Goal: Transaction & Acquisition: Register for event/course

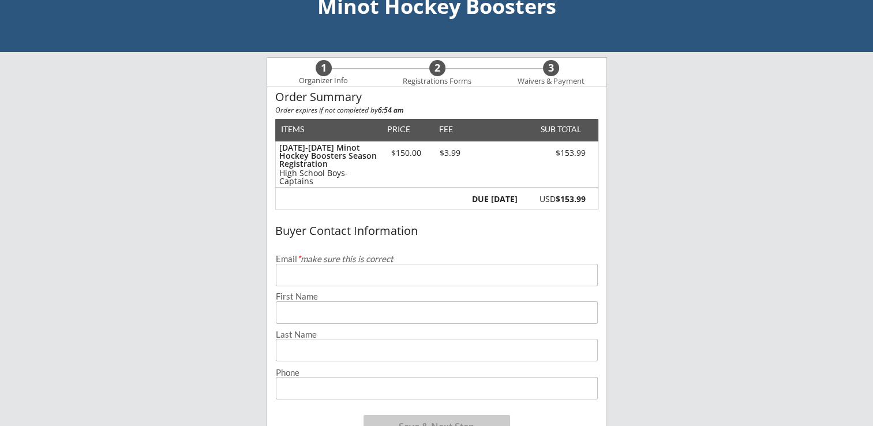
scroll to position [58, 0]
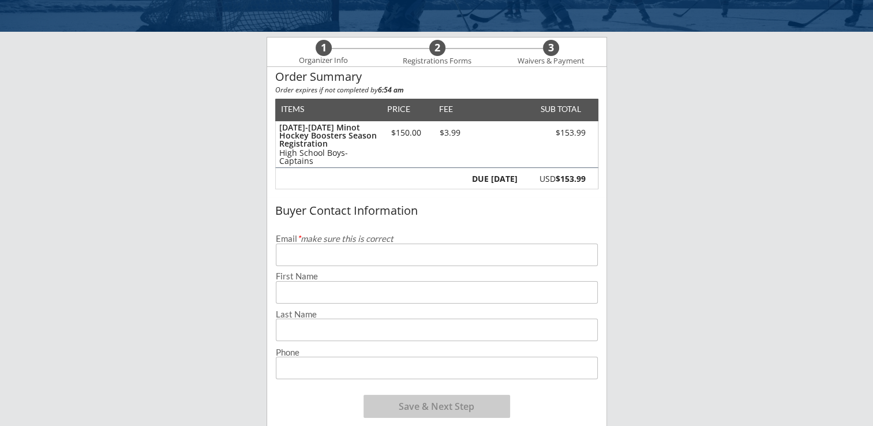
click at [298, 256] on input "email" at bounding box center [437, 254] width 322 height 23
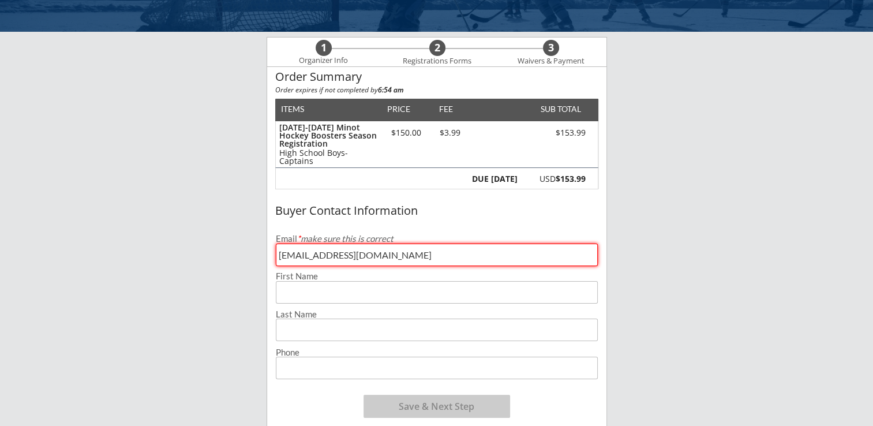
type input "[EMAIL_ADDRESS][DOMAIN_NAME]"
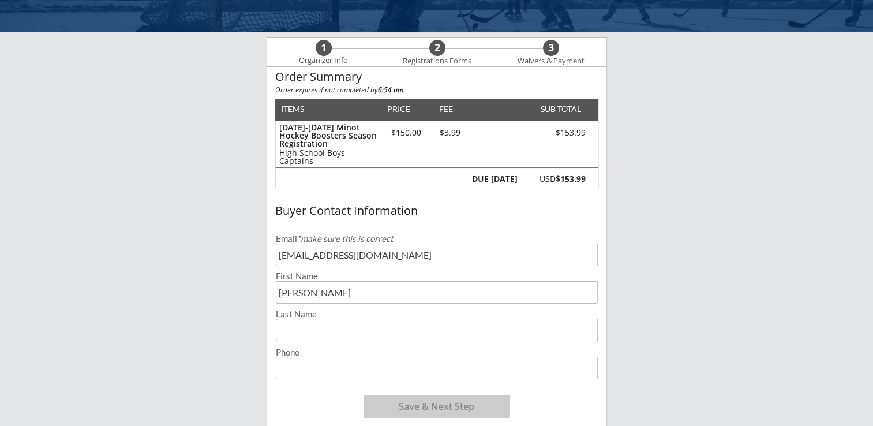
type input "[PERSON_NAME]"
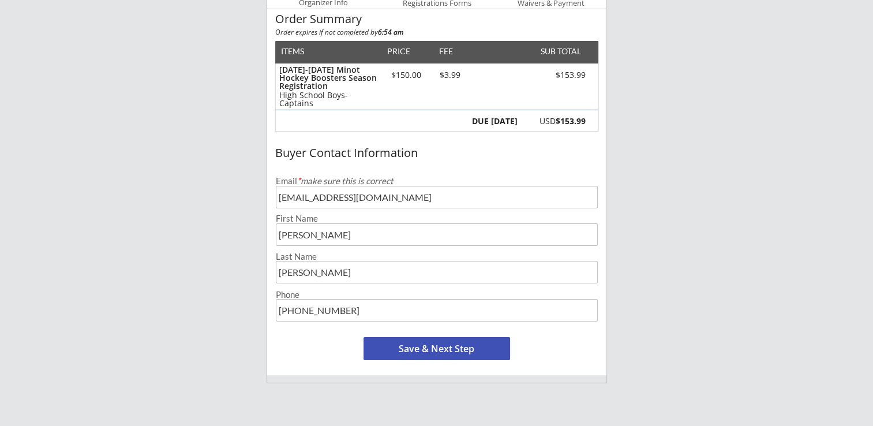
type input "[PHONE_NUMBER]"
click at [443, 344] on button "Save & Next Step" at bounding box center [436, 348] width 147 height 23
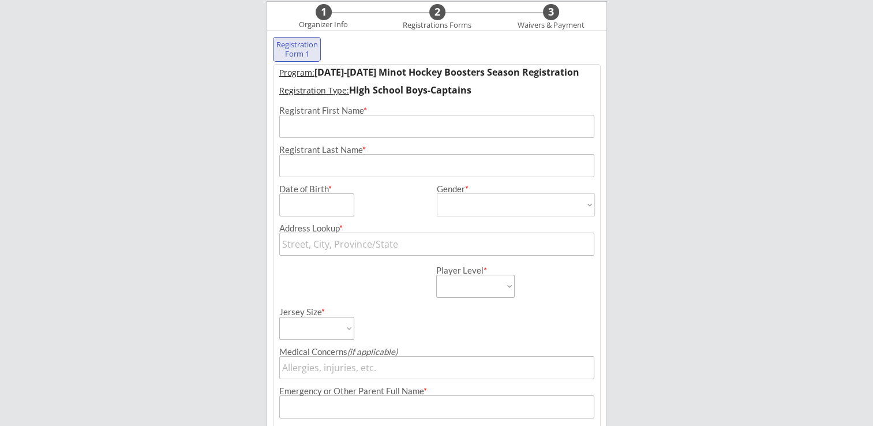
scroll to position [83, 0]
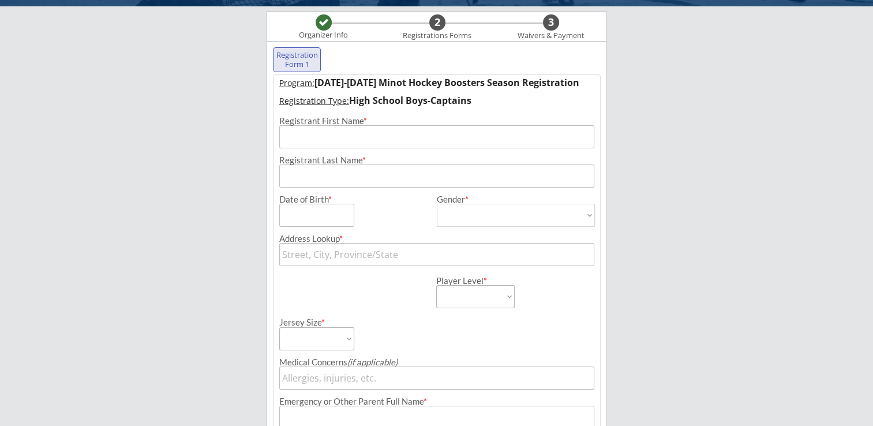
click at [353, 141] on input "input" at bounding box center [436, 136] width 315 height 23
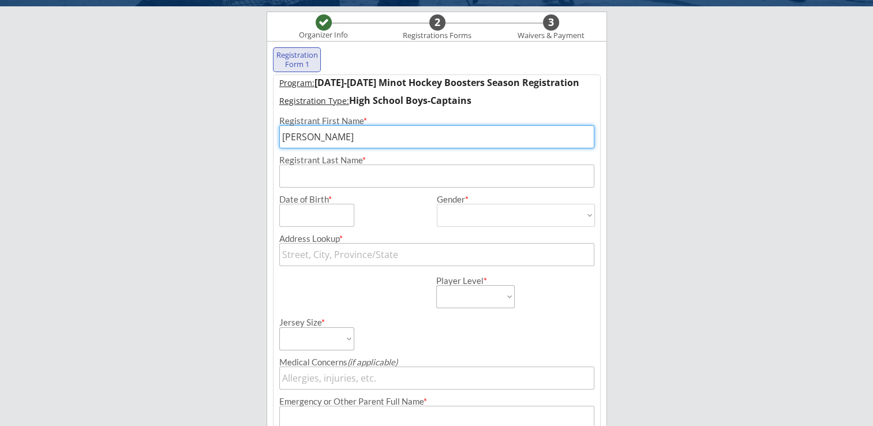
type input "[PERSON_NAME]"
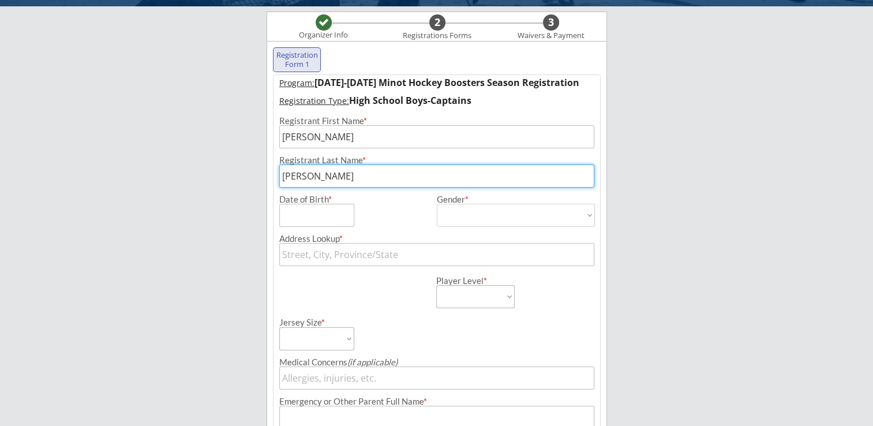
type input "[PERSON_NAME]"
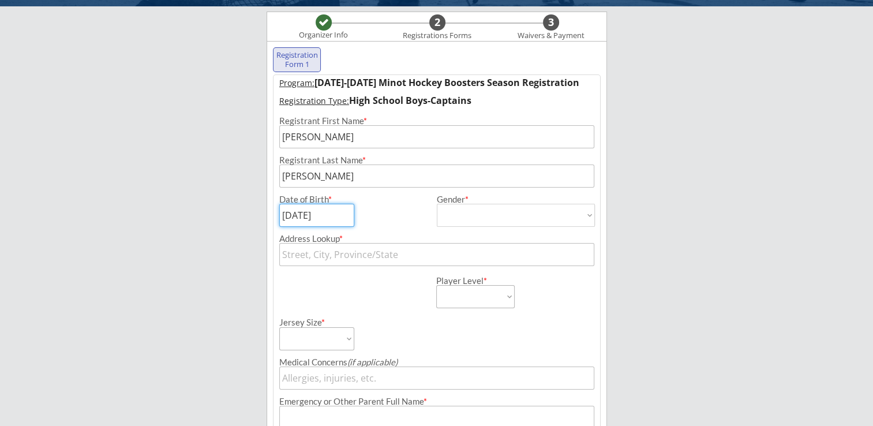
type input "[DATE]"
click at [458, 219] on select "[DEMOGRAPHIC_DATA] [DEMOGRAPHIC_DATA]" at bounding box center [516, 215] width 158 height 23
select select ""[DEMOGRAPHIC_DATA]""
click at [437, 204] on select "[DEMOGRAPHIC_DATA] [DEMOGRAPHIC_DATA]" at bounding box center [516, 215] width 158 height 23
type input "[DEMOGRAPHIC_DATA]"
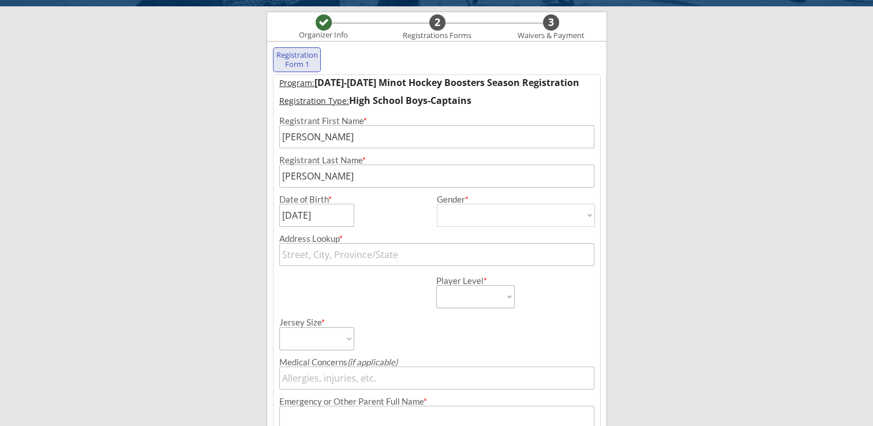
click at [286, 259] on input "text" at bounding box center [436, 254] width 315 height 23
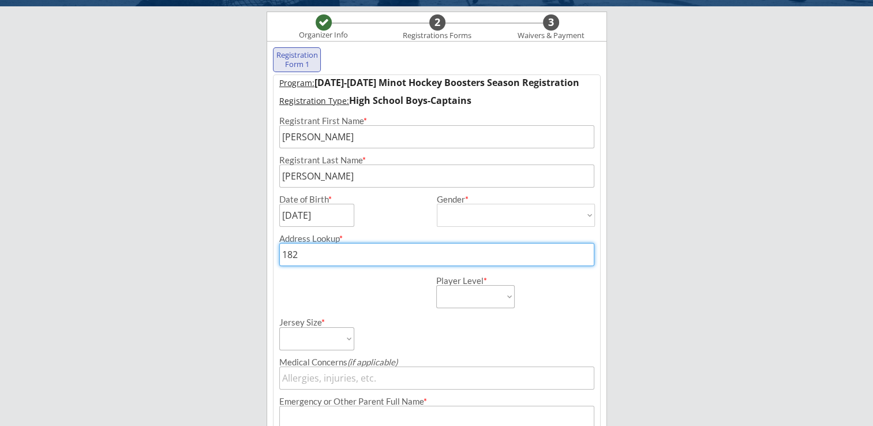
type input "1821"
type input "[STREET_ADDRESS][PERSON_NAME]"
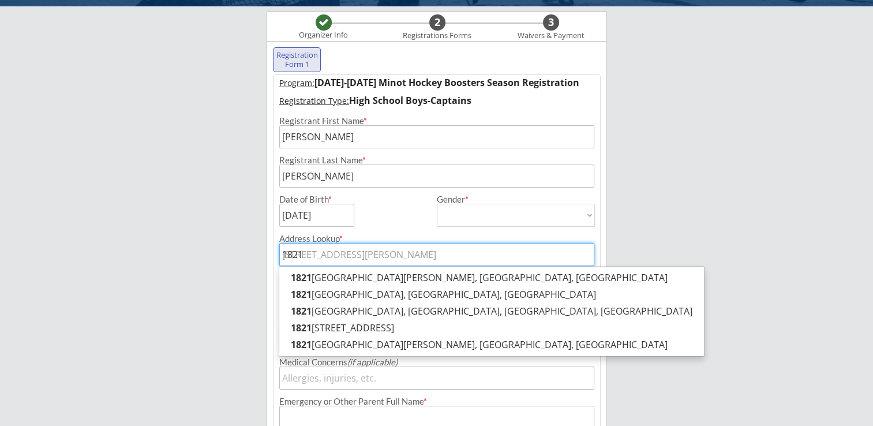
type input "1821"
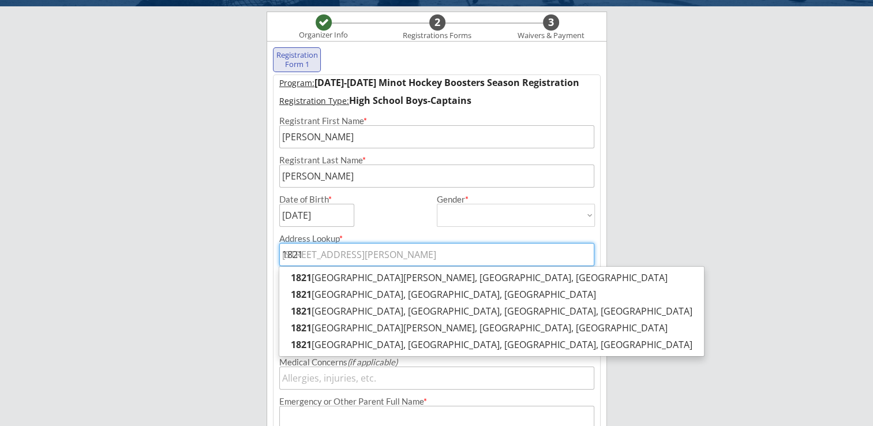
type input "1821 T"
type input "[STREET_ADDRESS][PERSON_NAME]"
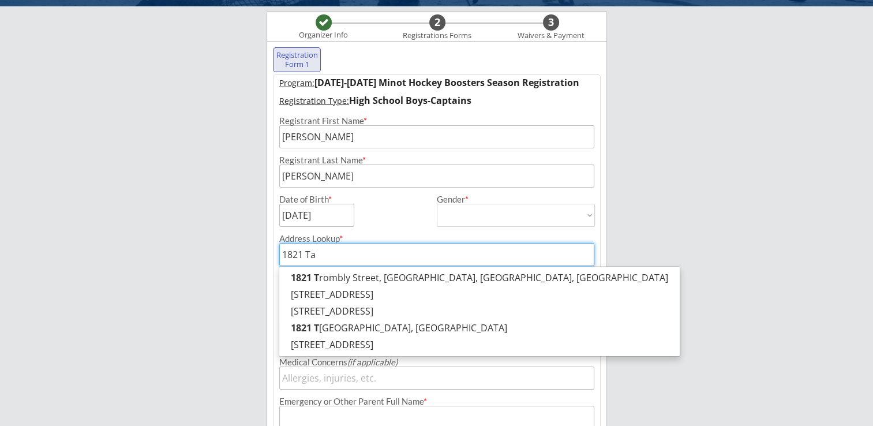
type input "1821 Tam"
type input "[STREET_ADDRESS]"
type input "1821 Tamm"
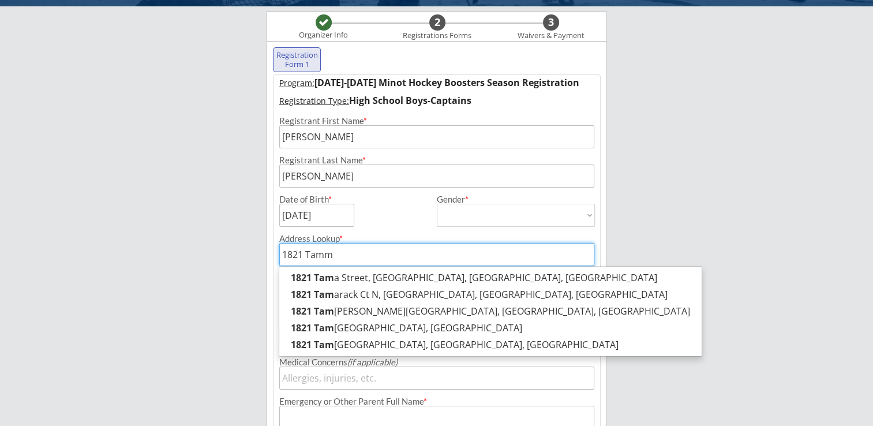
type input "[STREET_ADDRESS]"
type input "1821 [PERSON_NAME]"
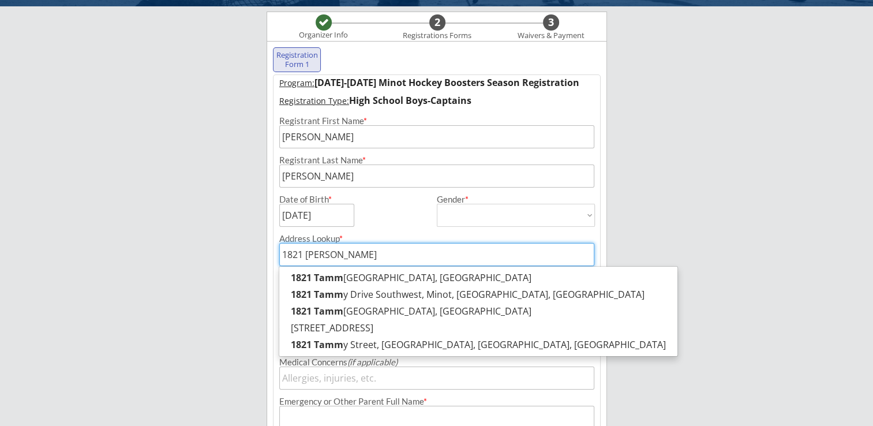
type input "[STREET_ADDRESS][PERSON_NAME]"
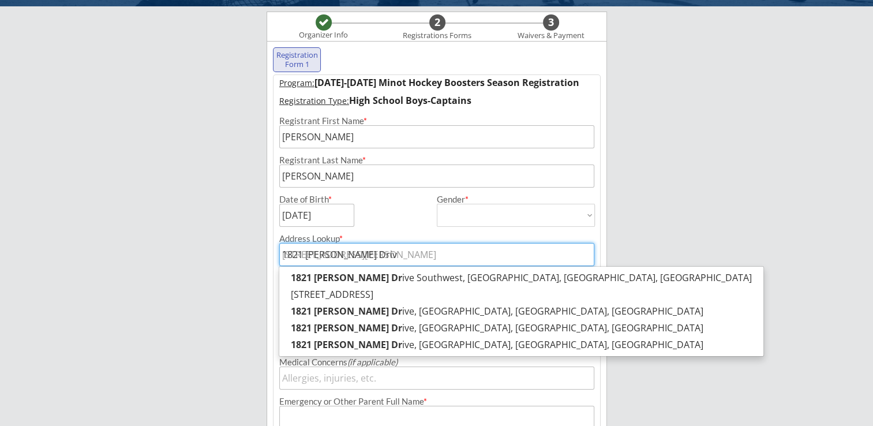
type input "[STREET_ADDRESS][PERSON_NAME]"
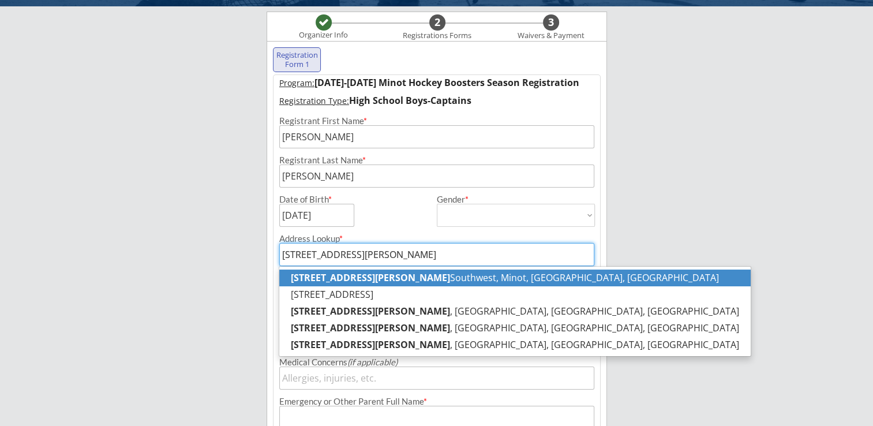
click at [331, 282] on strong "[STREET_ADDRESS][PERSON_NAME]" at bounding box center [370, 277] width 159 height 13
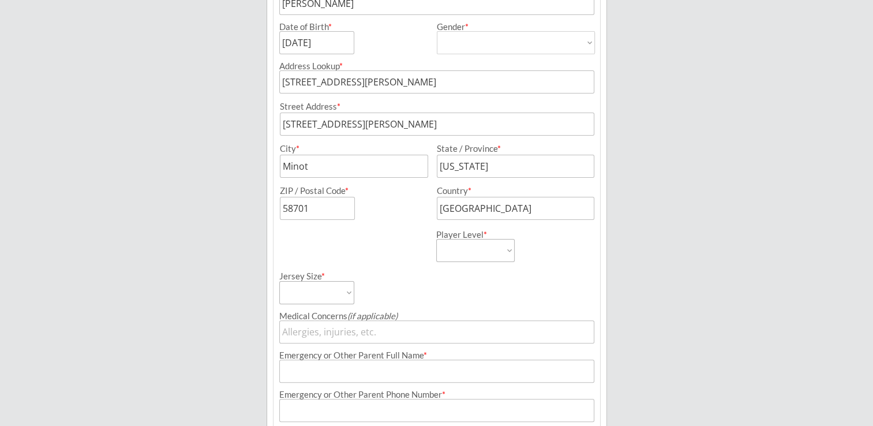
scroll to position [256, 0]
type input "[STREET_ADDRESS][PERSON_NAME]"
click at [465, 251] on select "Learn to Play Boys Learn to Play Girls Maroon Mites Gold/White Mites Squirts Pe…" at bounding box center [475, 249] width 78 height 23
select select ""HS Captains Boys""
click at [436, 238] on select "Learn to Play Boys Learn to Play Girls Maroon Mites Gold/White Mites Squirts Pe…" at bounding box center [475, 249] width 78 height 23
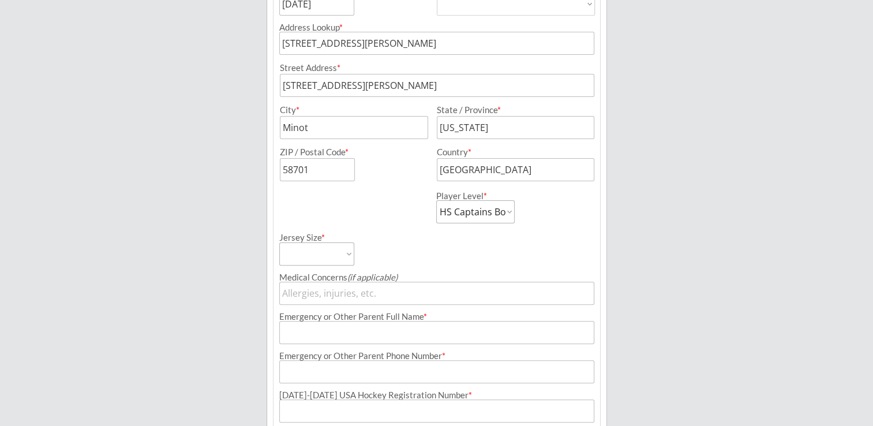
scroll to position [314, 0]
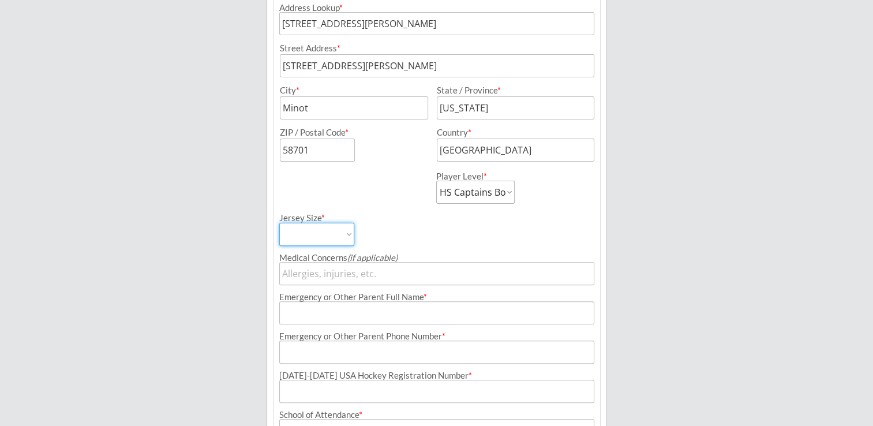
click at [321, 234] on select "Adult Small Adult Medium Adult Large Adult XL Goalie Cut" at bounding box center [316, 234] width 75 height 23
select select ""Adult Medium""
click at [279, 223] on select "Adult Small Adult Medium Adult Large Adult XL Goalie Cut" at bounding box center [316, 234] width 75 height 23
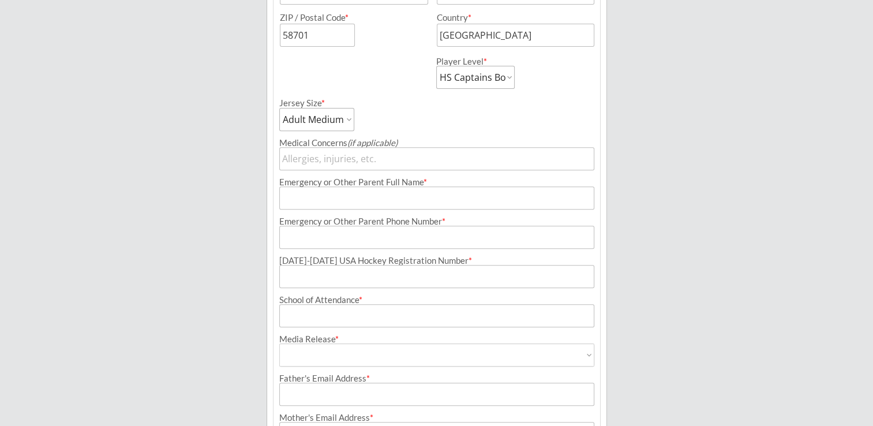
scroll to position [429, 0]
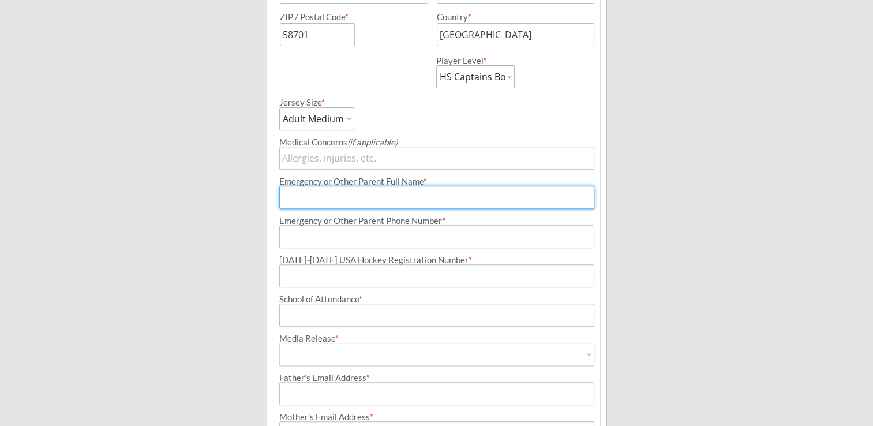
click at [291, 198] on input "input" at bounding box center [436, 197] width 315 height 23
type input "[PERSON_NAME]"
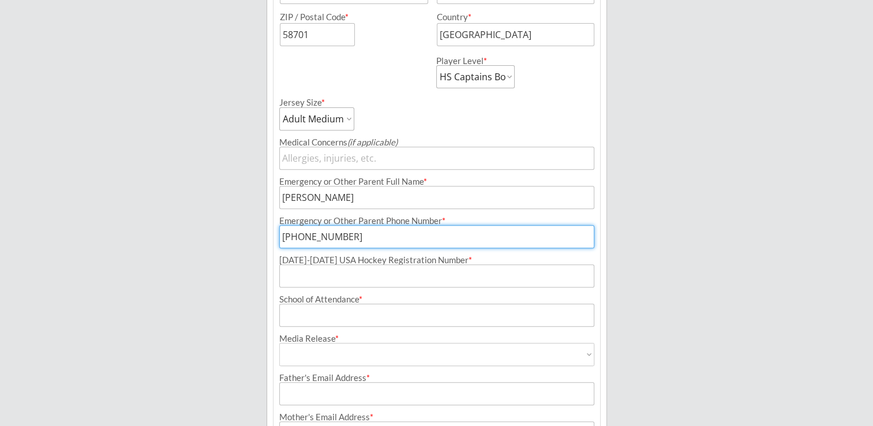
type input "[PHONE_NUMBER]"
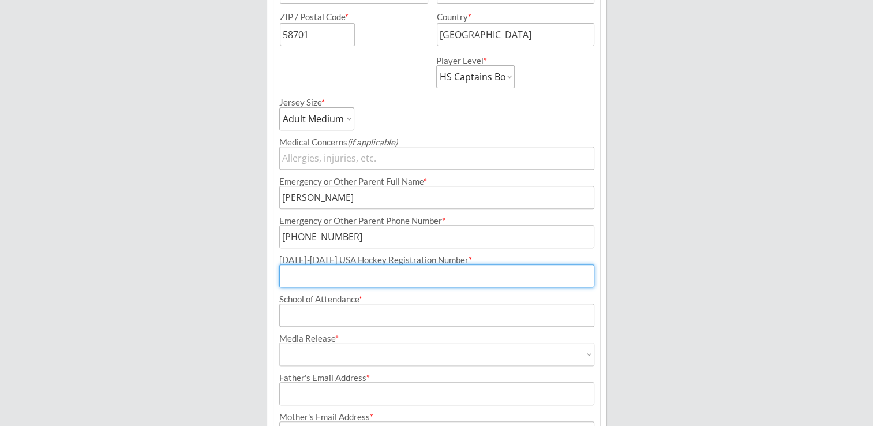
click at [310, 280] on input "input" at bounding box center [436, 275] width 315 height 23
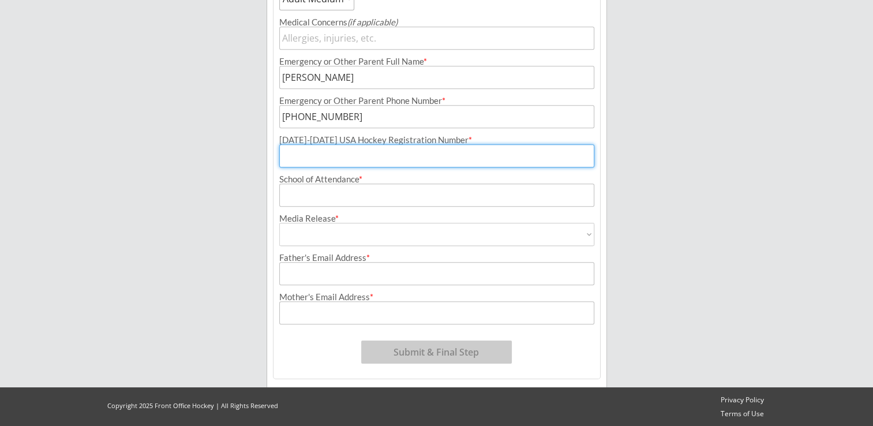
scroll to position [492, 0]
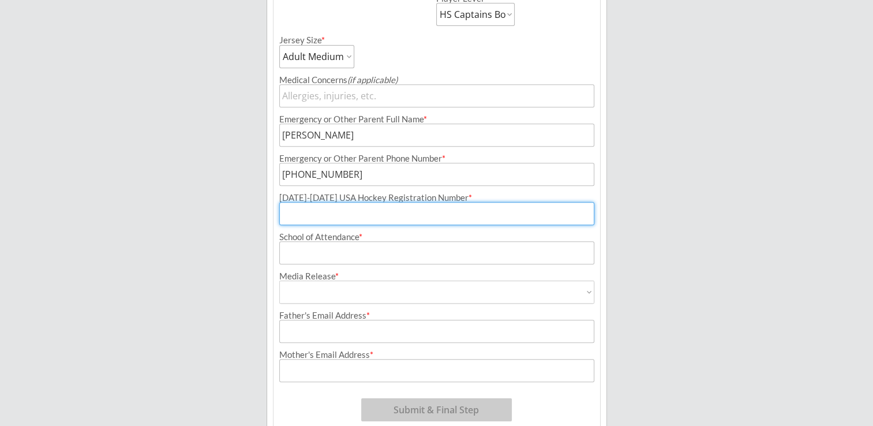
click at [322, 211] on input "input" at bounding box center [436, 213] width 315 height 23
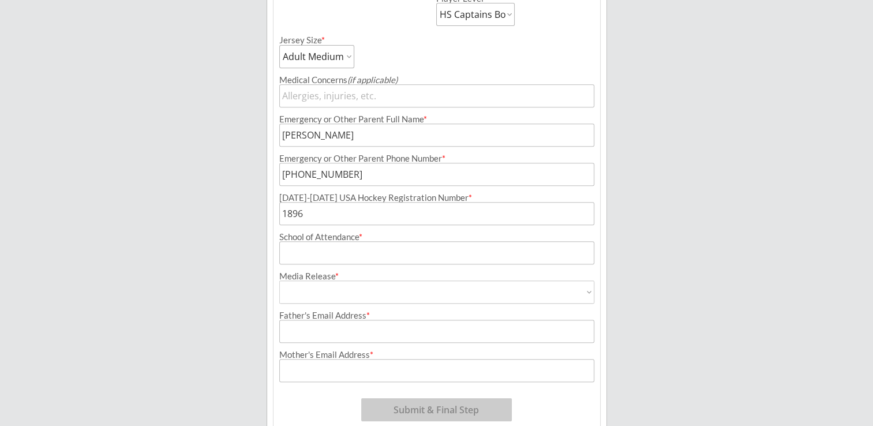
click at [316, 211] on input "input" at bounding box center [436, 213] width 315 height 23
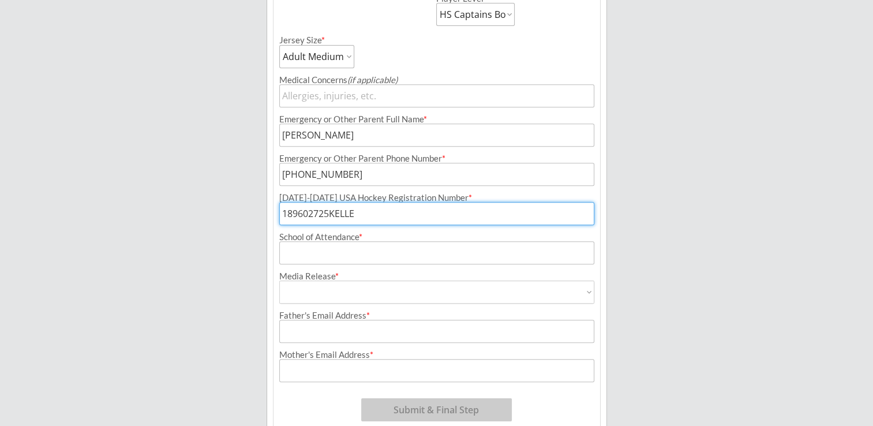
type input "189602725KELLE"
click at [315, 254] on input "input" at bounding box center [436, 252] width 315 height 23
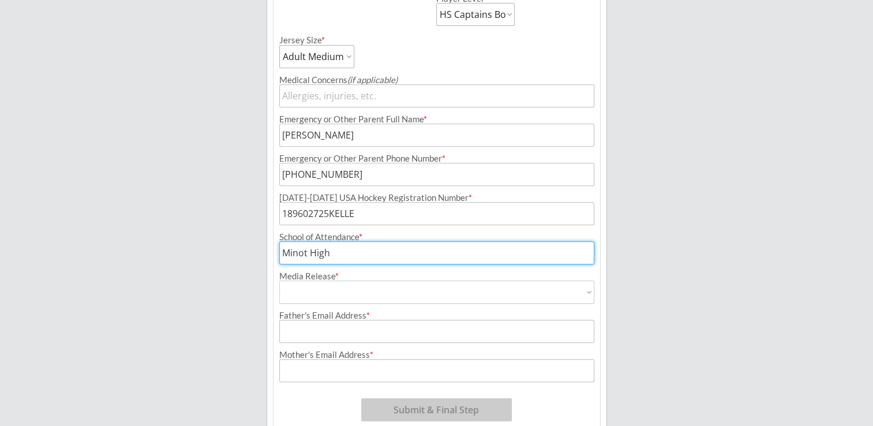
type input "Minot High"
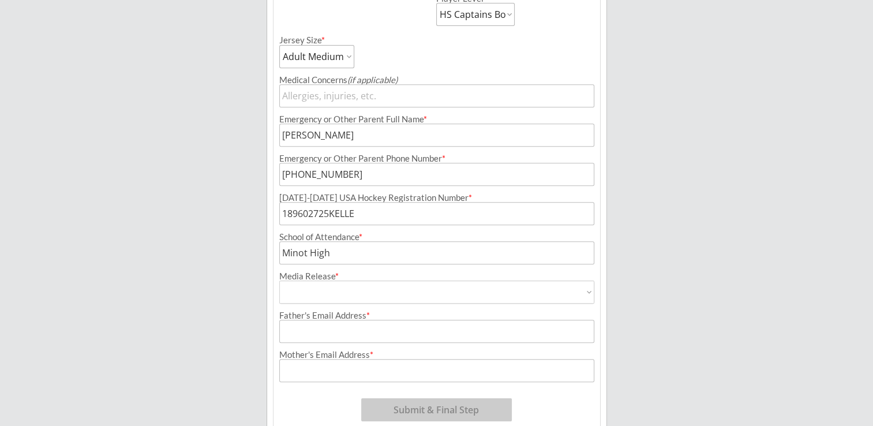
click at [330, 298] on select "Yes No" at bounding box center [436, 291] width 315 height 23
select select ""Yes""
click at [279, 280] on select "Yes No" at bounding box center [436, 291] width 315 height 23
type input "Yes"
click at [332, 333] on input "input" at bounding box center [436, 331] width 315 height 23
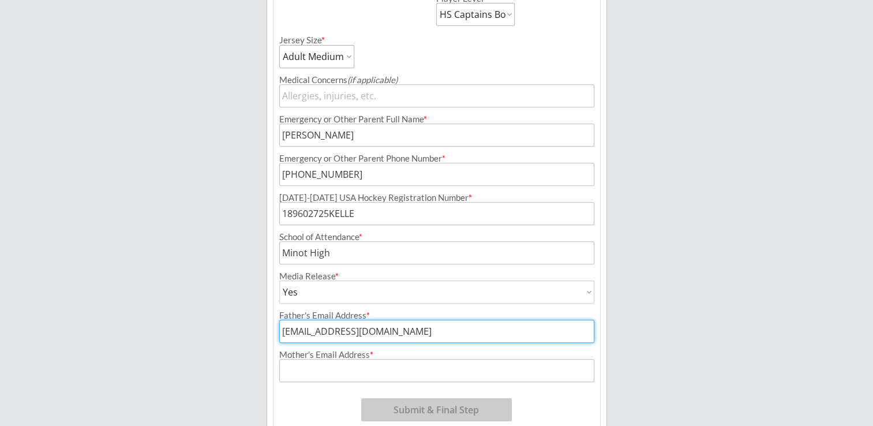
type input "[EMAIL_ADDRESS][DOMAIN_NAME]"
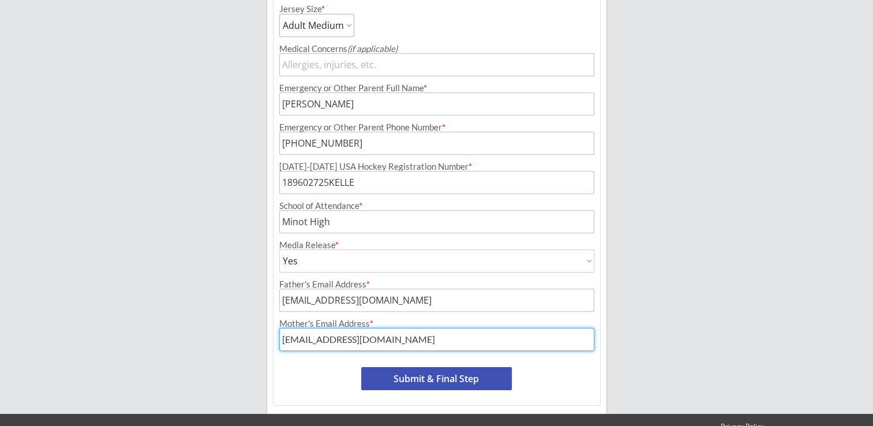
scroll to position [549, 0]
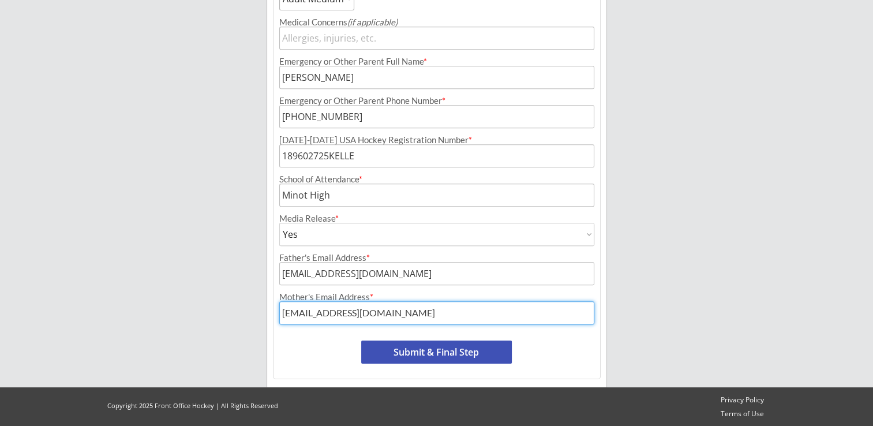
type input "[EMAIL_ADDRESS][DOMAIN_NAME]"
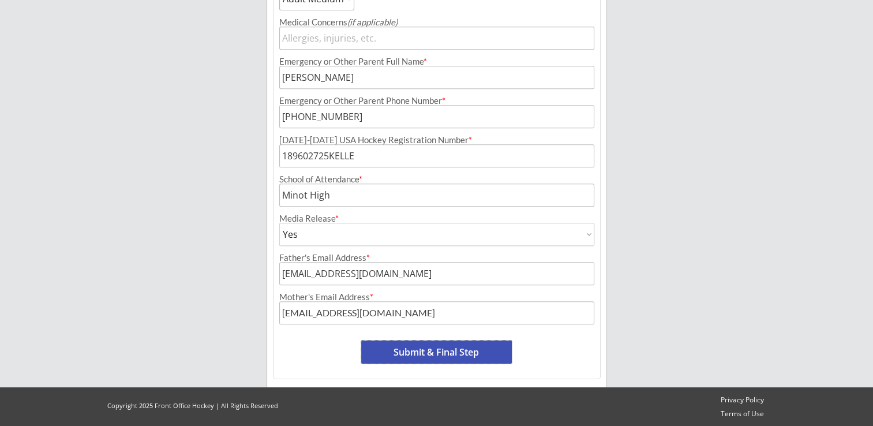
click at [455, 355] on button "Submit & Final Step" at bounding box center [436, 351] width 151 height 23
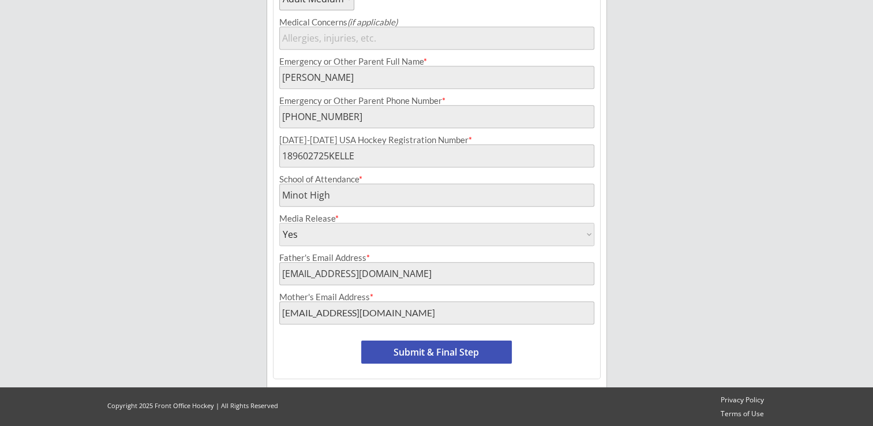
click at [442, 350] on button "Submit & Final Step" at bounding box center [436, 351] width 151 height 23
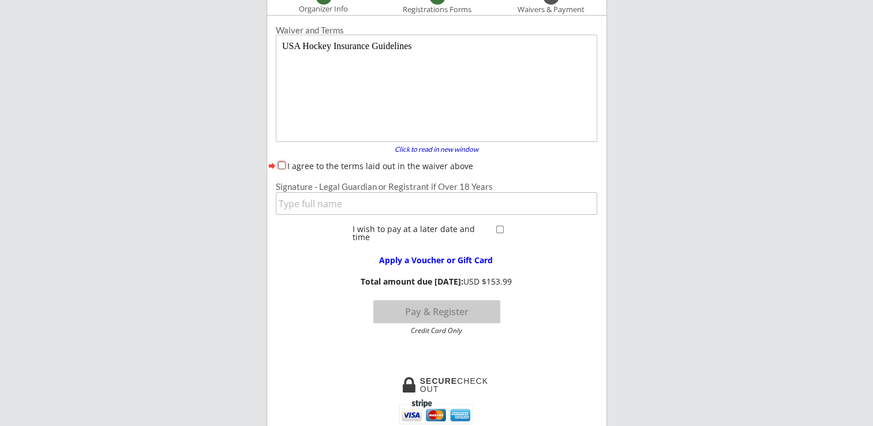
scroll to position [115, 0]
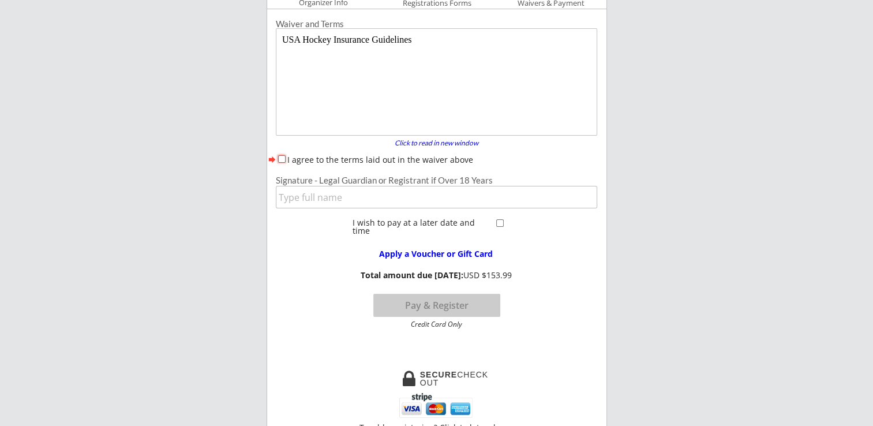
click at [282, 160] on input "I agree to the terms laid out in the waiver above" at bounding box center [282, 159] width 8 height 8
checkbox input "true"
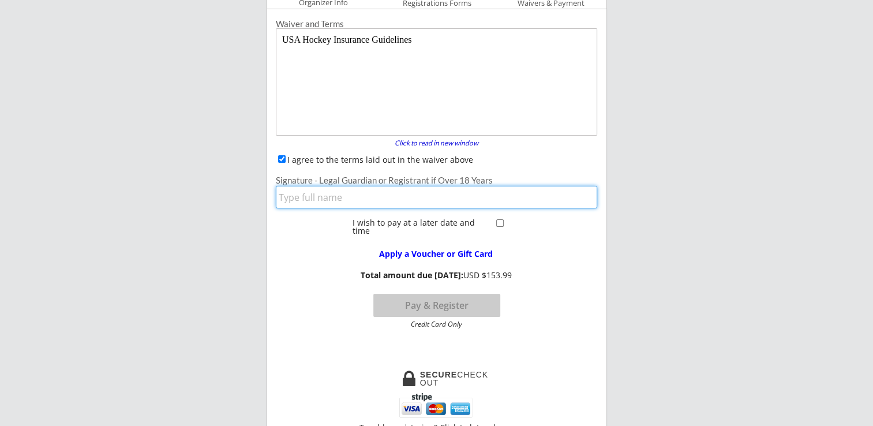
click at [306, 197] on input "input" at bounding box center [436, 197] width 321 height 23
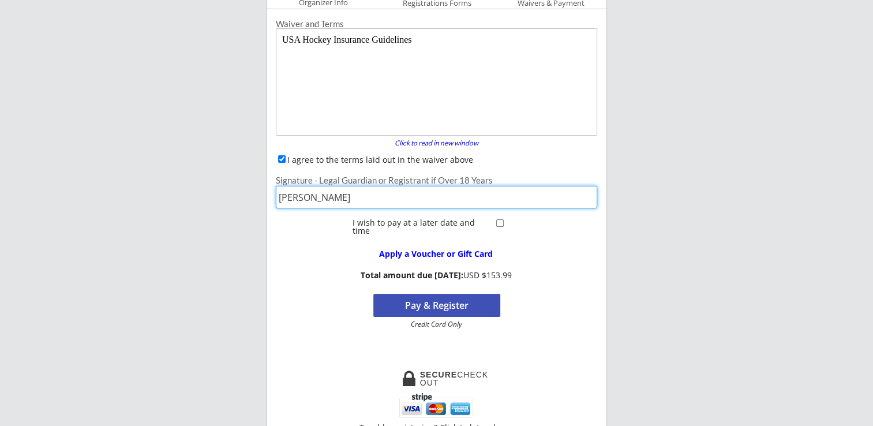
type input "[PERSON_NAME]"
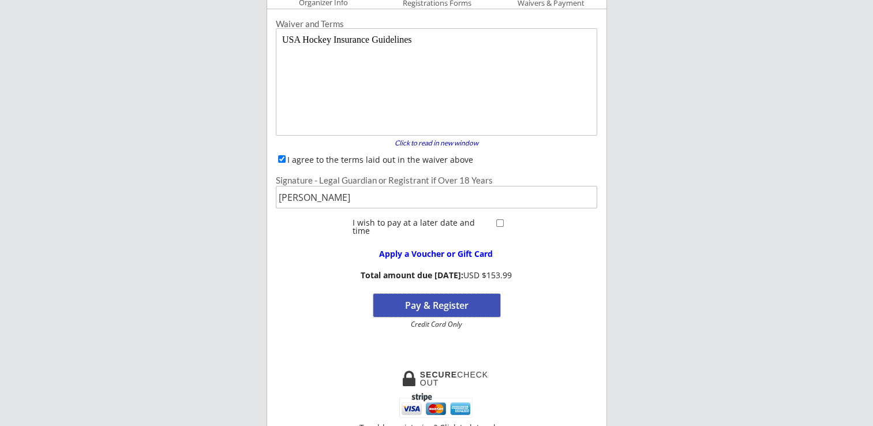
click at [456, 303] on button "Pay & Register" at bounding box center [436, 305] width 127 height 23
